Goal: Check status: Check status

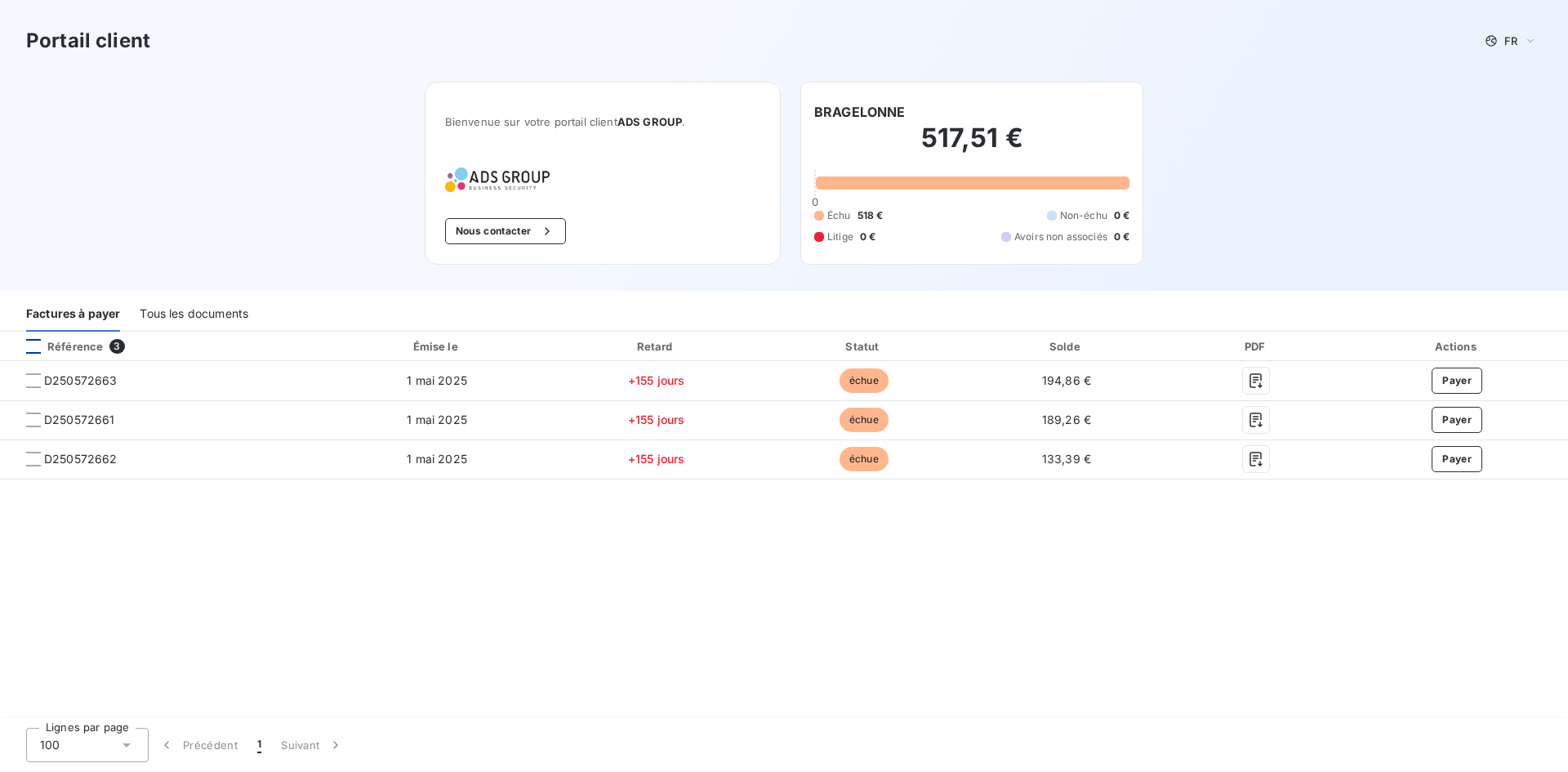
click at [36, 349] on div at bounding box center [33, 346] width 15 height 15
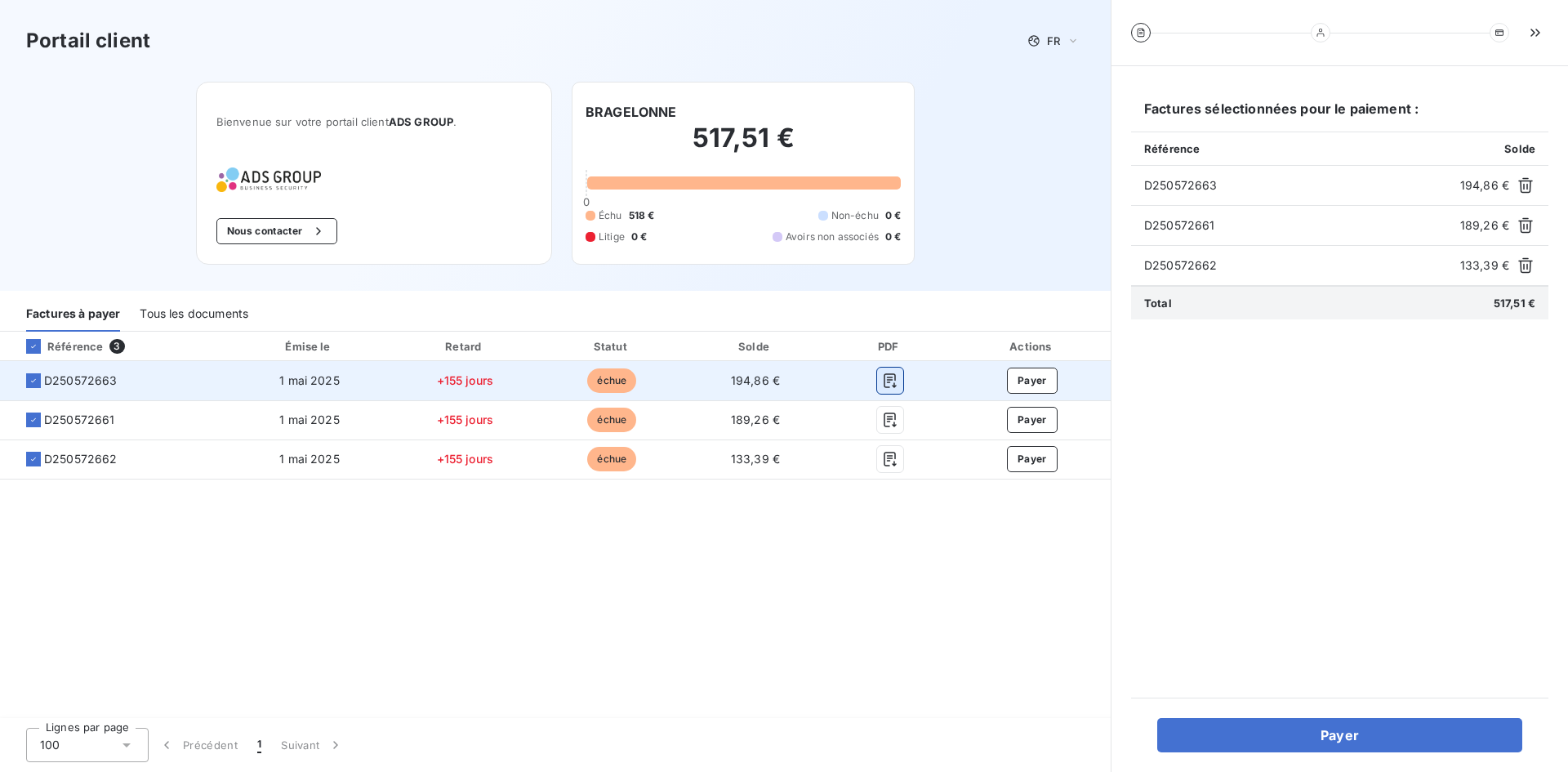
click at [887, 379] on icon "button" at bounding box center [891, 380] width 17 height 17
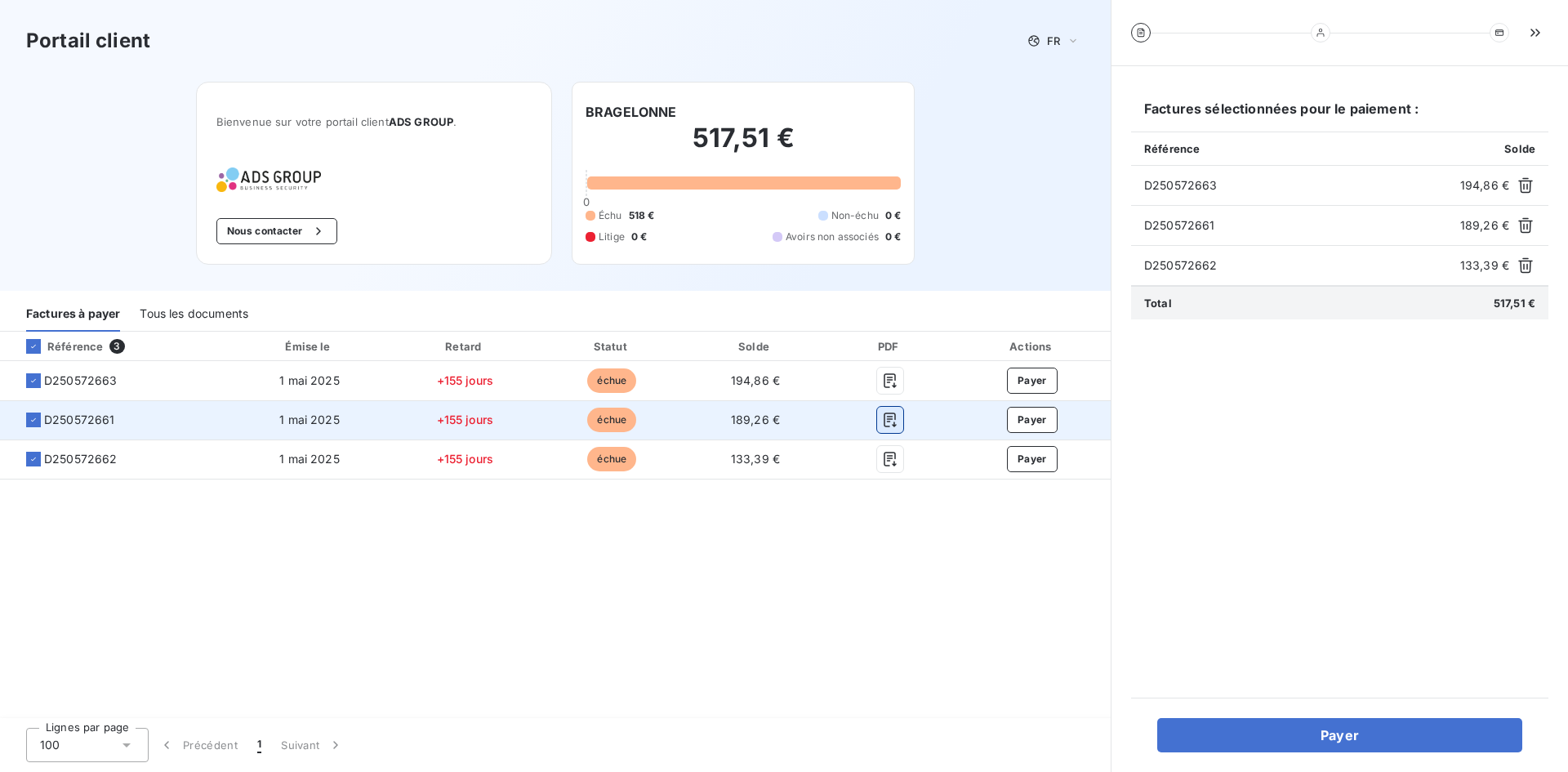
click at [888, 424] on icon "button" at bounding box center [891, 419] width 17 height 17
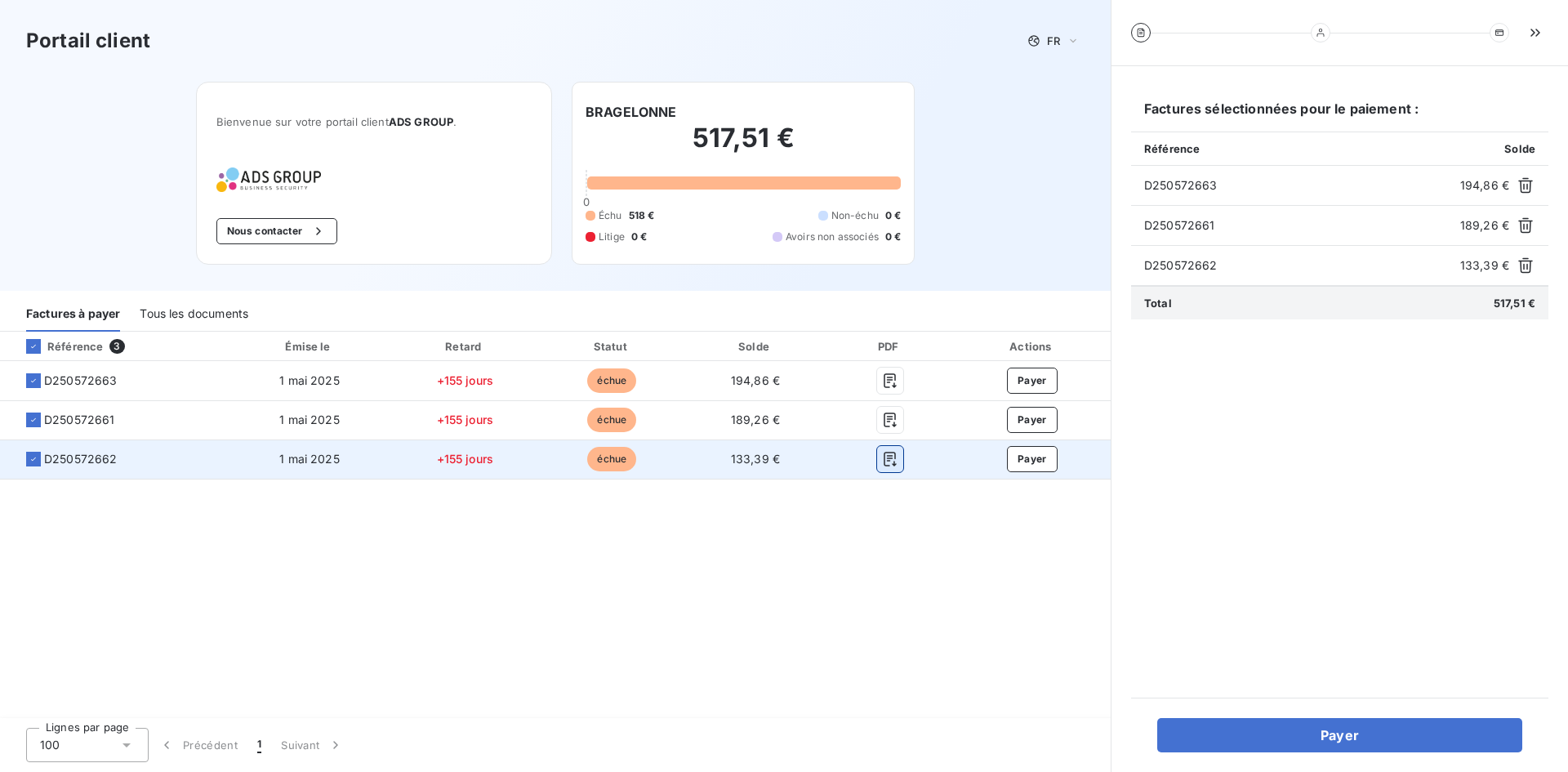
click at [878, 459] on button "button" at bounding box center [891, 459] width 27 height 27
click at [888, 457] on icon "button" at bounding box center [891, 459] width 17 height 17
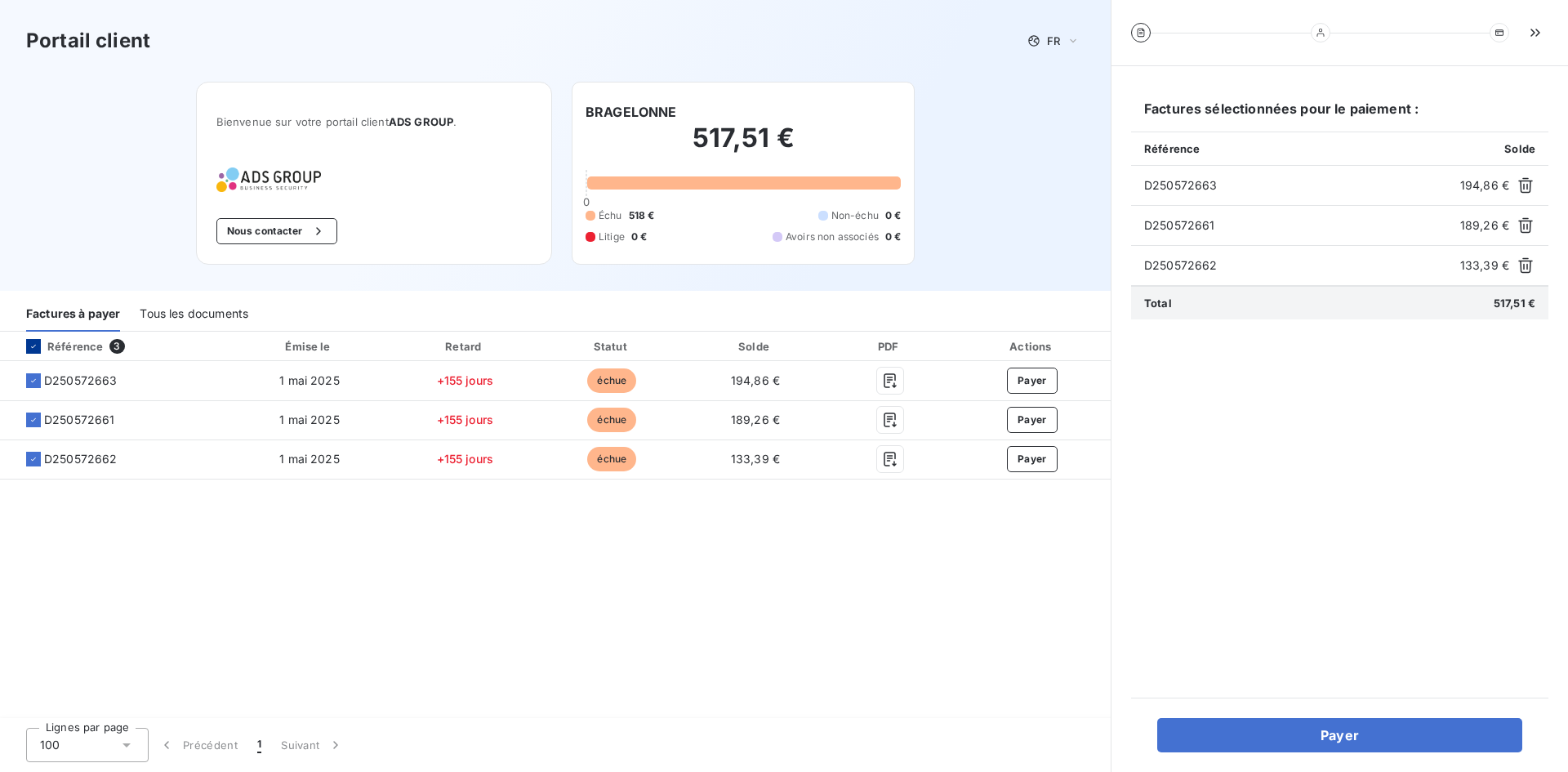
click at [36, 342] on icon at bounding box center [33, 347] width 10 height 10
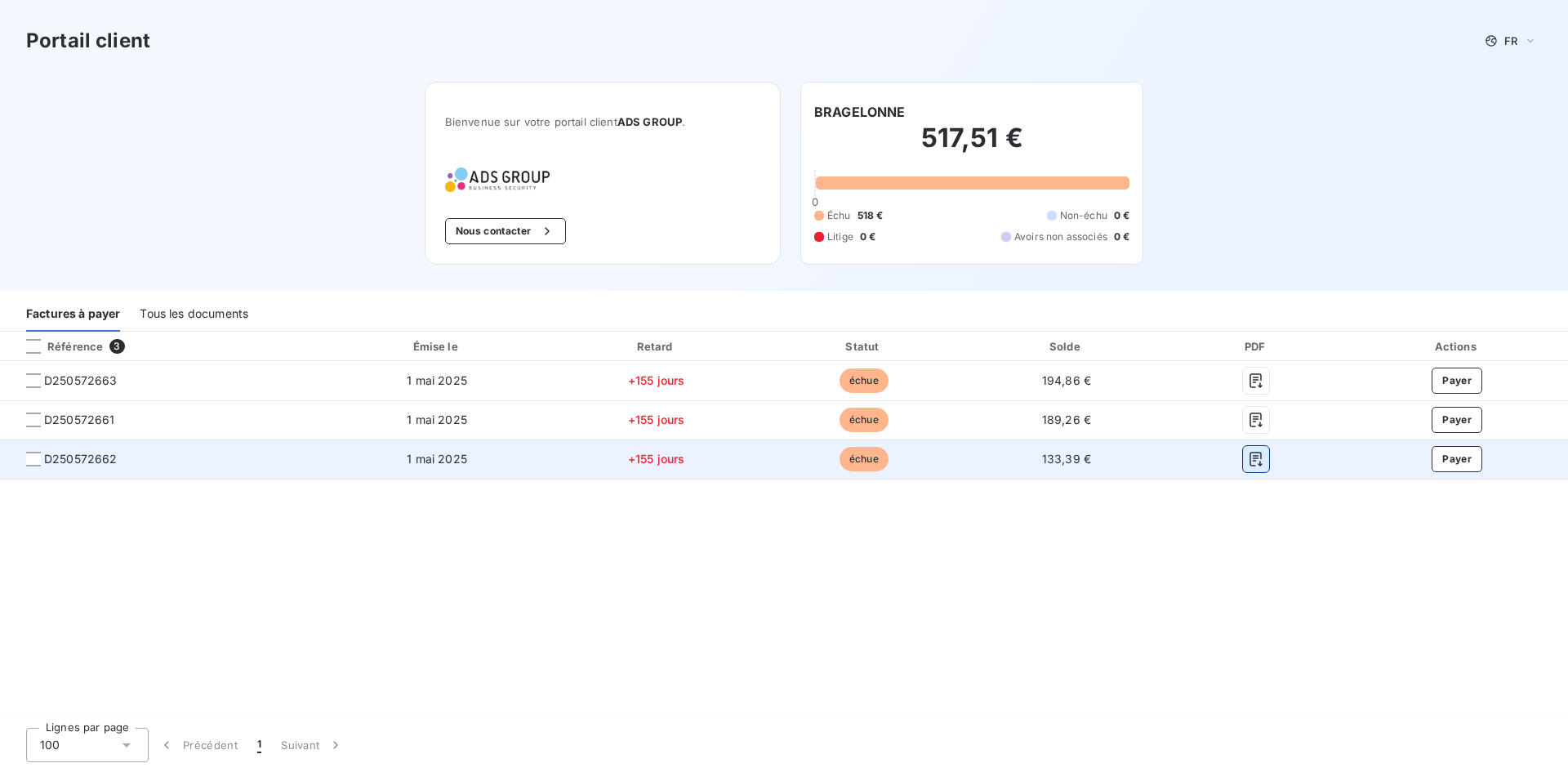
click at [1261, 460] on icon "button" at bounding box center [1256, 459] width 17 height 17
click at [35, 460] on div at bounding box center [33, 459] width 15 height 15
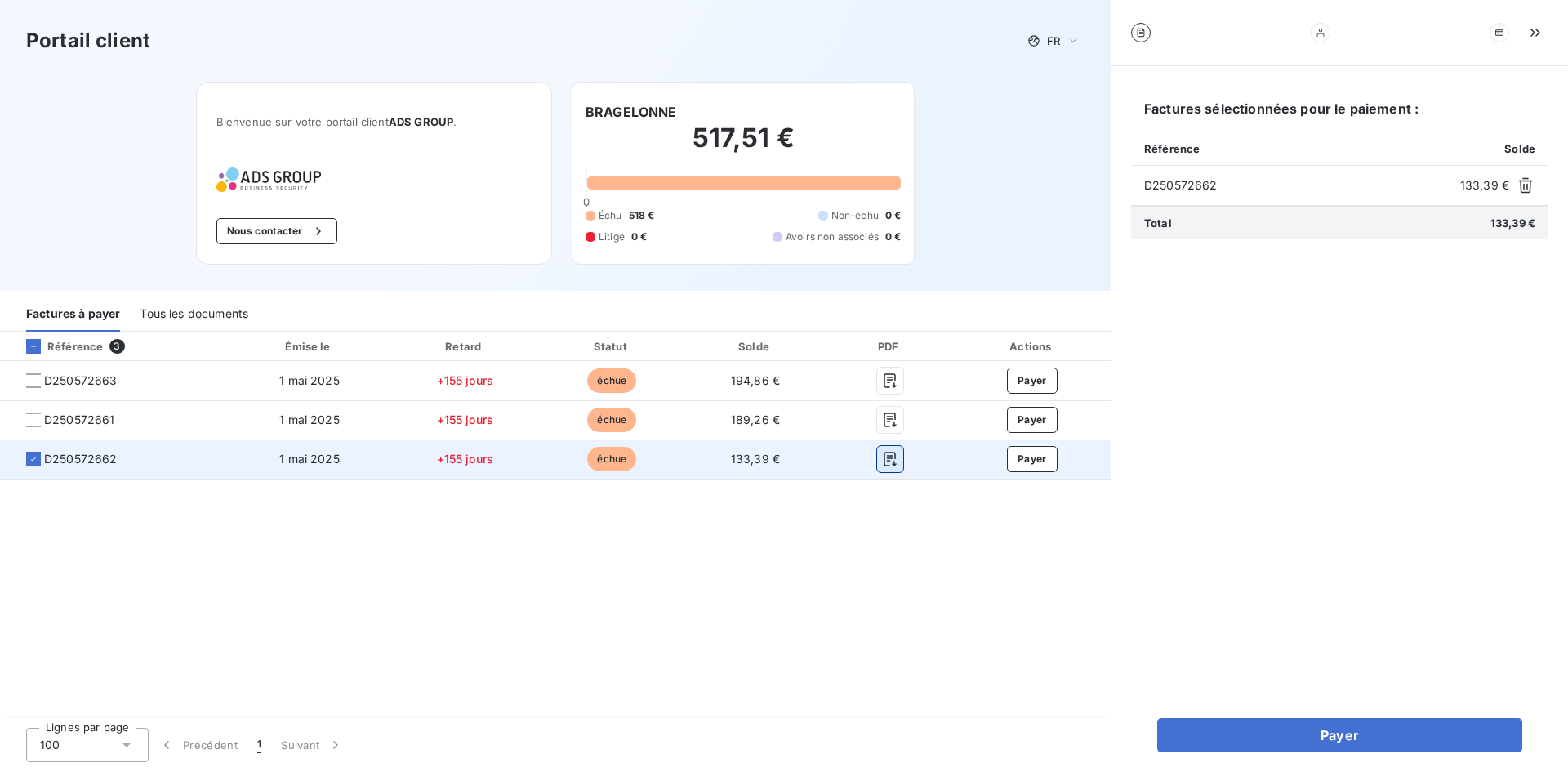
click at [890, 456] on icon "button" at bounding box center [890, 459] width 12 height 15
click at [883, 456] on icon "button" at bounding box center [891, 459] width 17 height 17
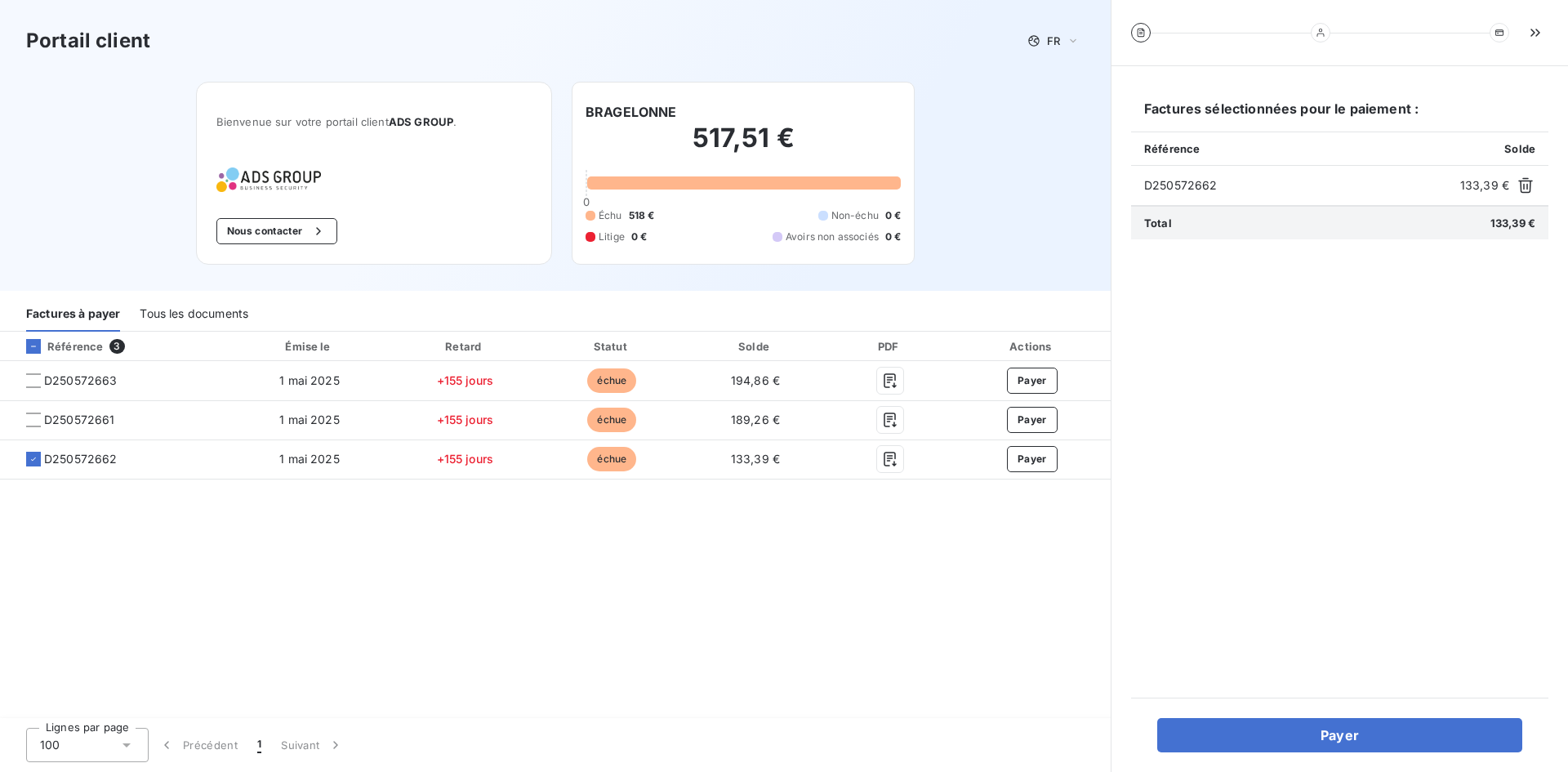
click at [1226, 183] on span "D250572662" at bounding box center [1299, 186] width 309 height 17
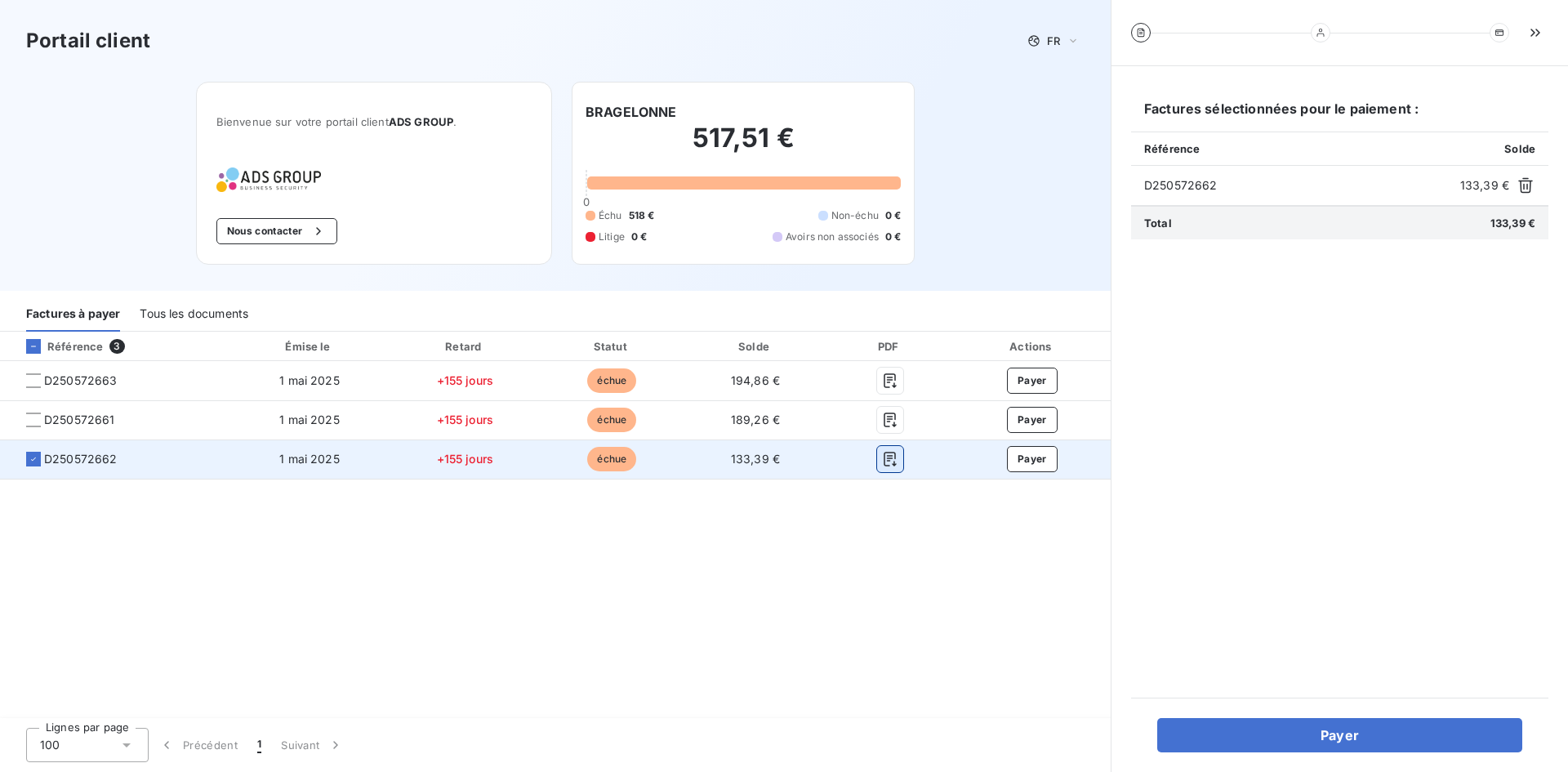
click at [890, 457] on icon "button" at bounding box center [891, 459] width 17 height 17
